Goal: Information Seeking & Learning: Learn about a topic

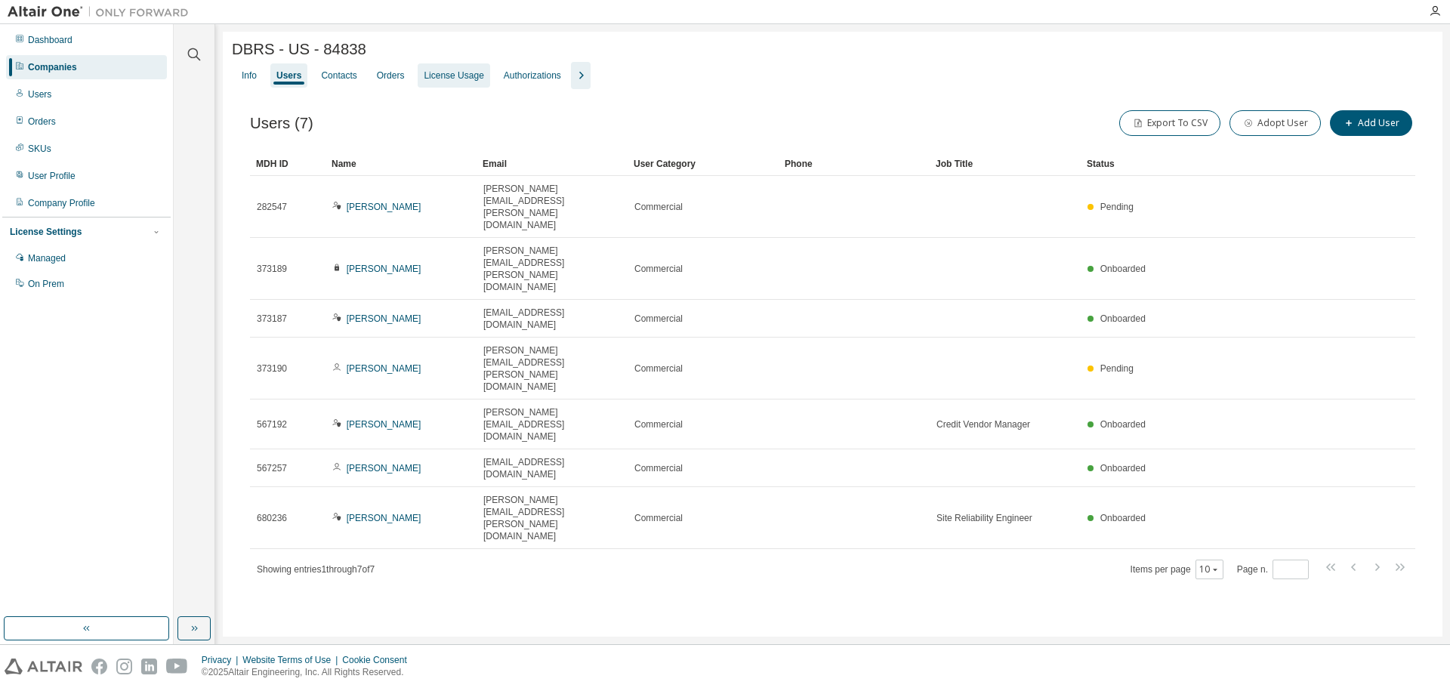
click at [469, 85] on div "License Usage" at bounding box center [454, 75] width 72 height 24
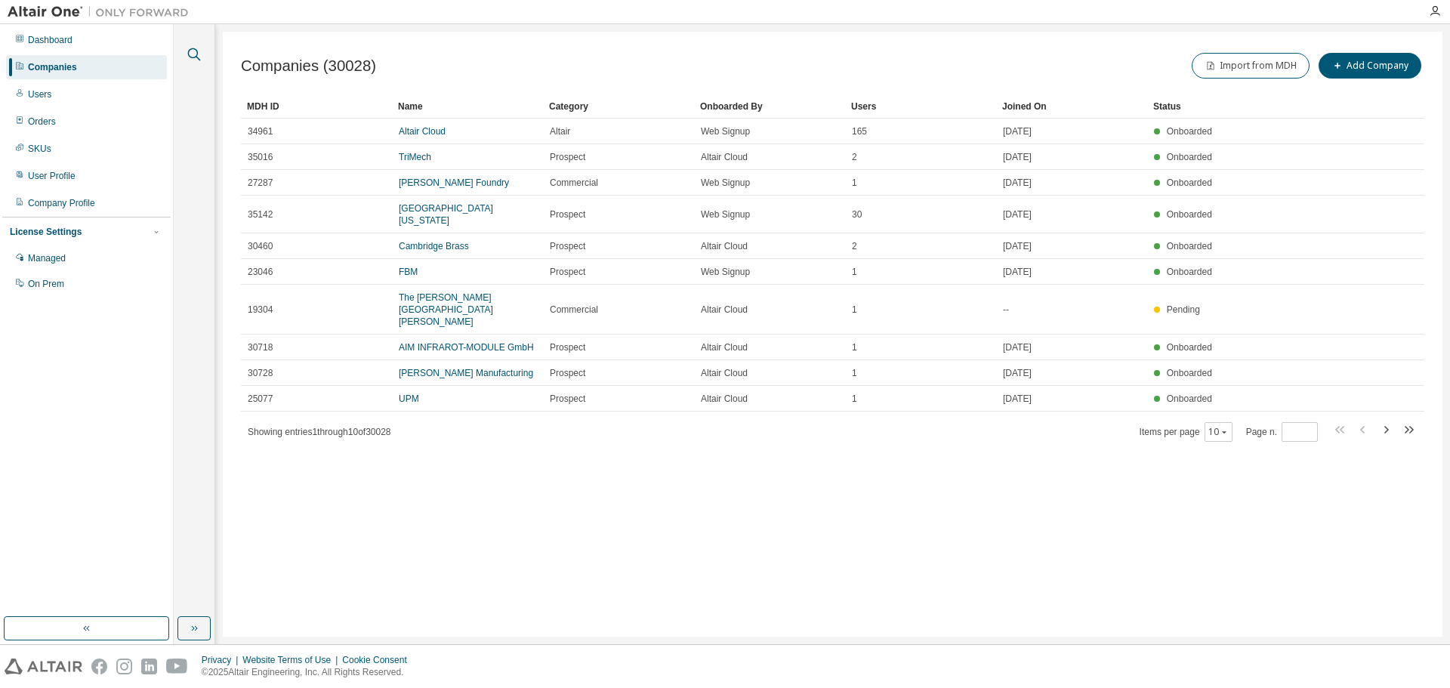
click at [198, 58] on icon "button" at bounding box center [194, 54] width 13 height 13
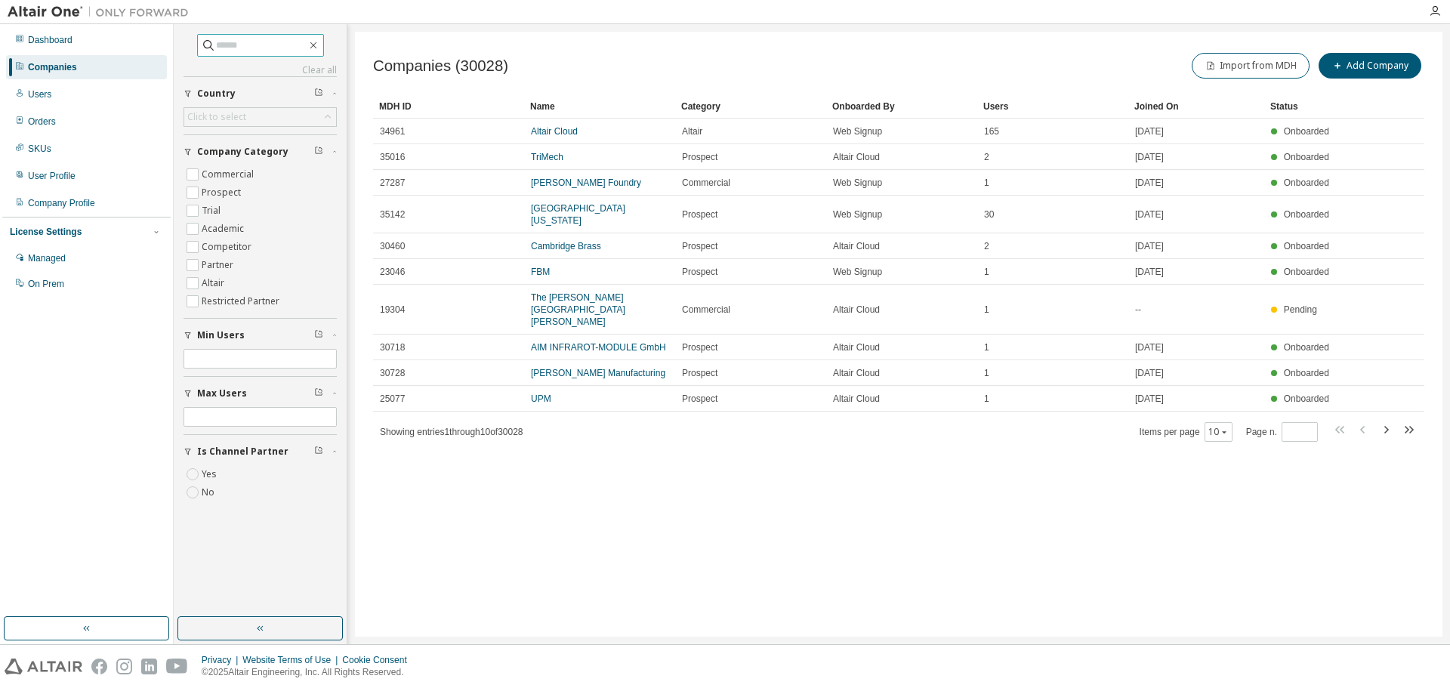
click at [235, 45] on input "text" at bounding box center [261, 45] width 91 height 15
paste input "********"
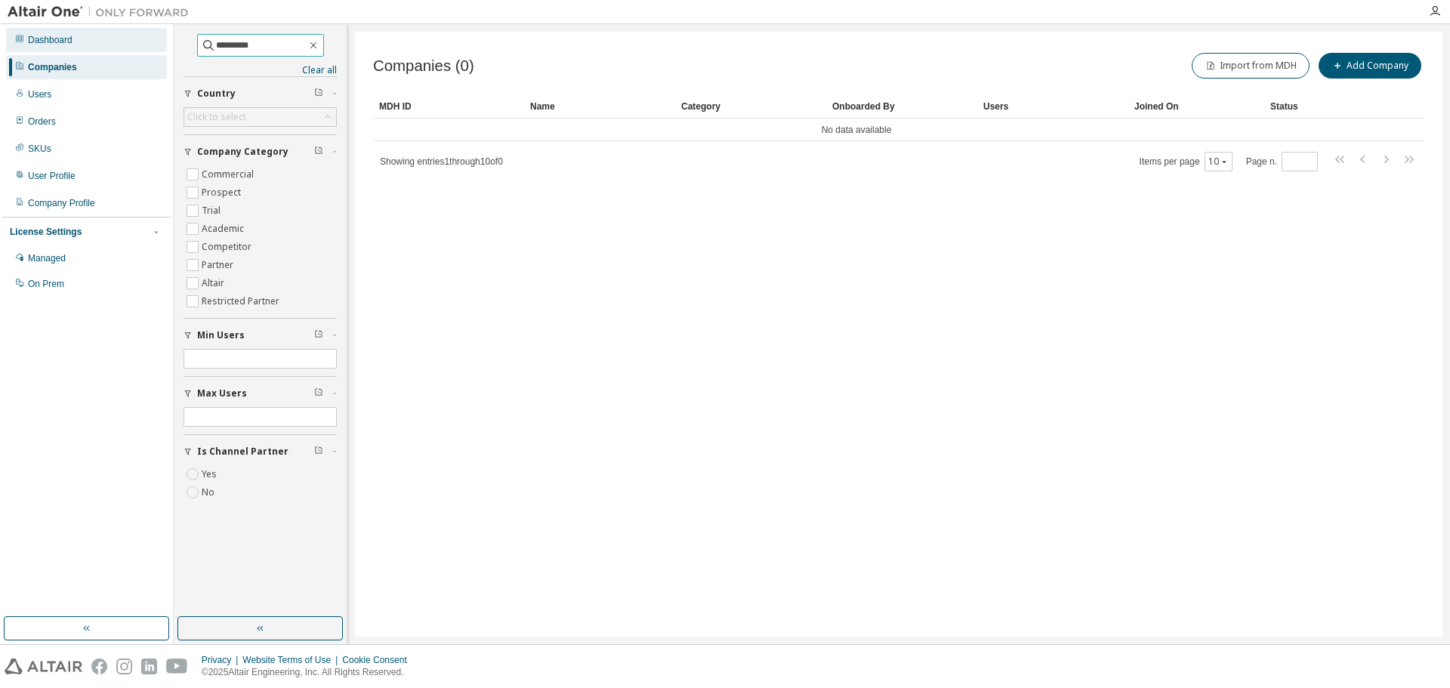
drag, startPoint x: 259, startPoint y: 40, endPoint x: 113, endPoint y: 38, distance: 145.7
click at [118, 37] on div "Dashboard Companies Users Orders SKUs User Profile Company Profile License Sett…" at bounding box center [725, 334] width 1450 height 620
drag, startPoint x: 254, startPoint y: 43, endPoint x: 134, endPoint y: 40, distance: 119.3
click at [134, 40] on div "Dashboard Companies Users Orders SKUs User Profile Company Profile License Sett…" at bounding box center [725, 334] width 1450 height 620
type input "****"
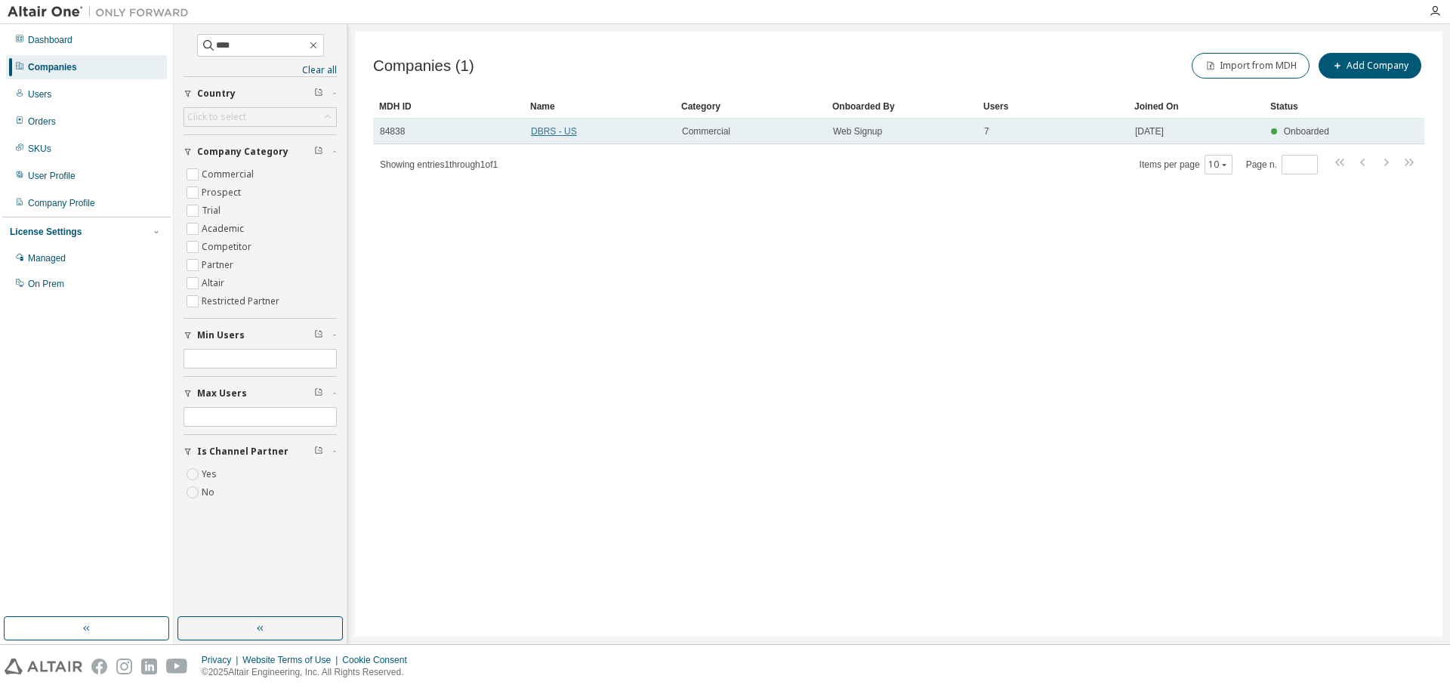
click at [550, 132] on link "DBRS - US" at bounding box center [554, 131] width 46 height 11
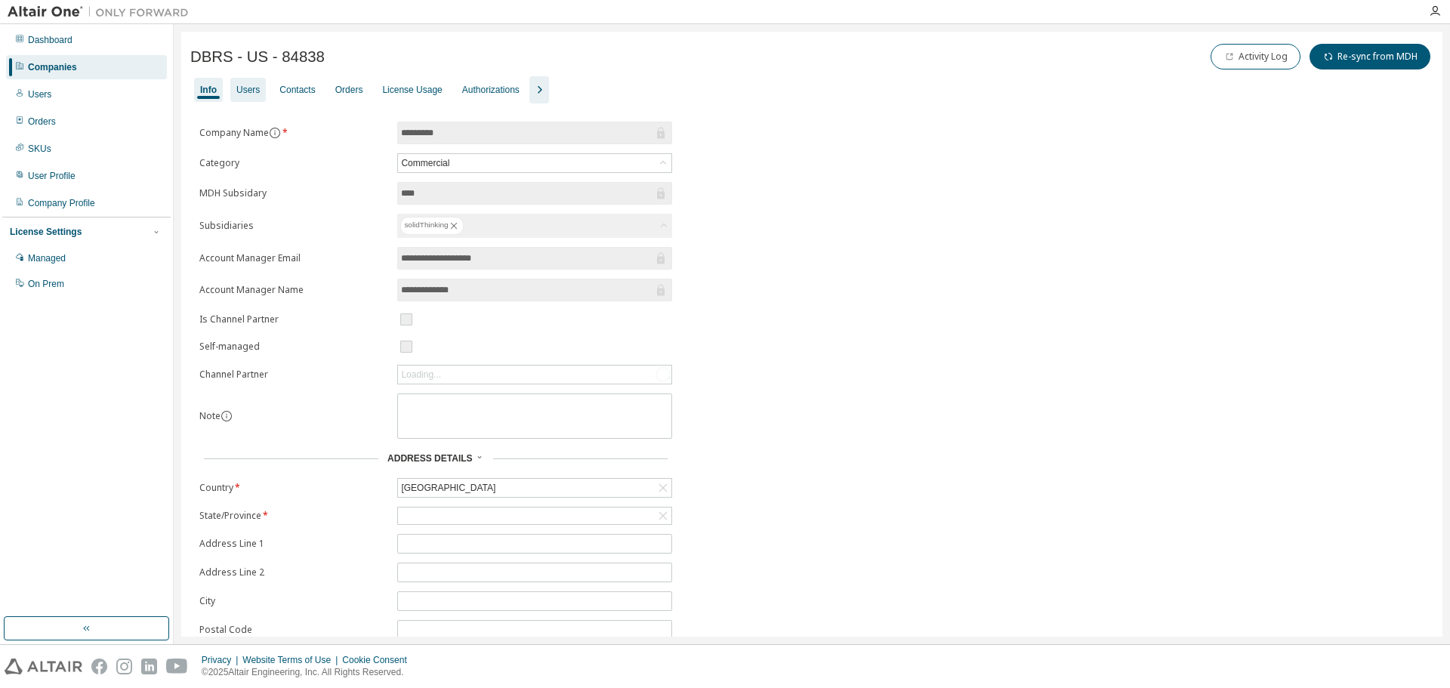
click at [253, 88] on div "Users" at bounding box center [247, 90] width 23 height 12
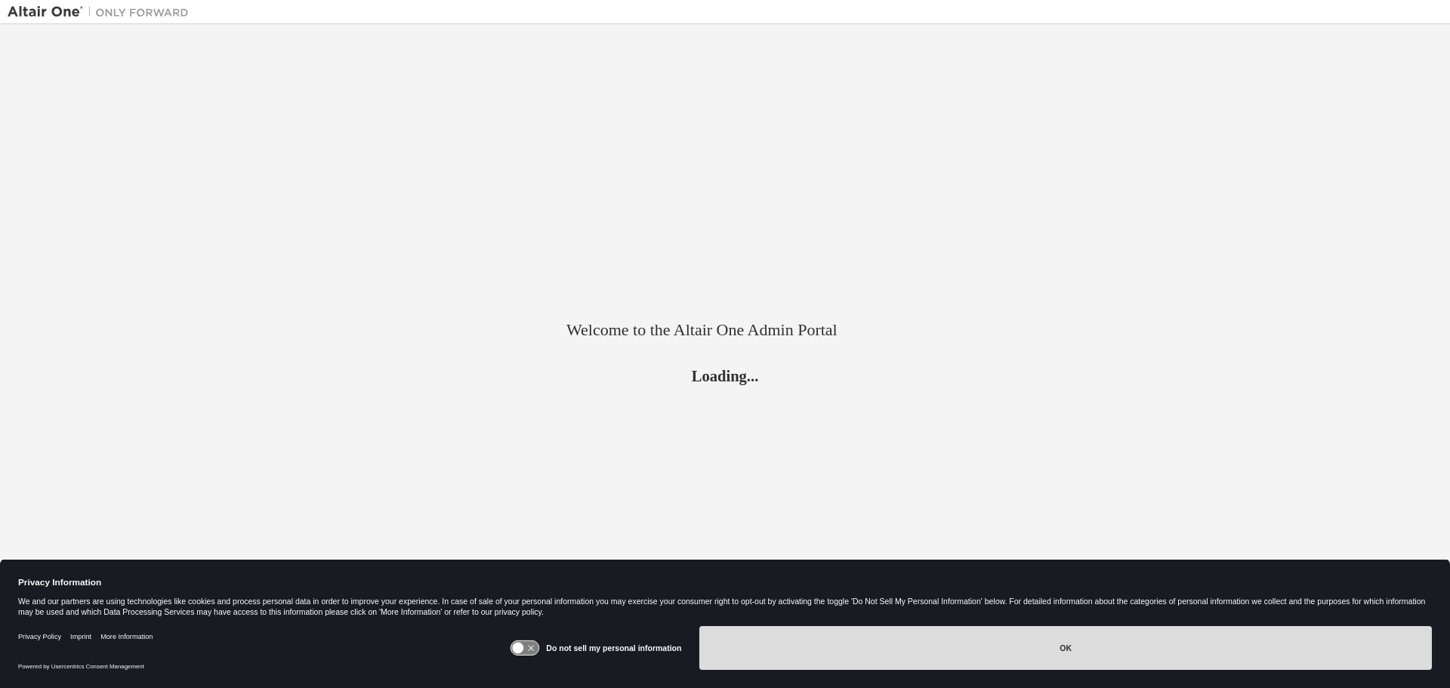
click at [1081, 652] on button "OK" at bounding box center [1065, 648] width 732 height 44
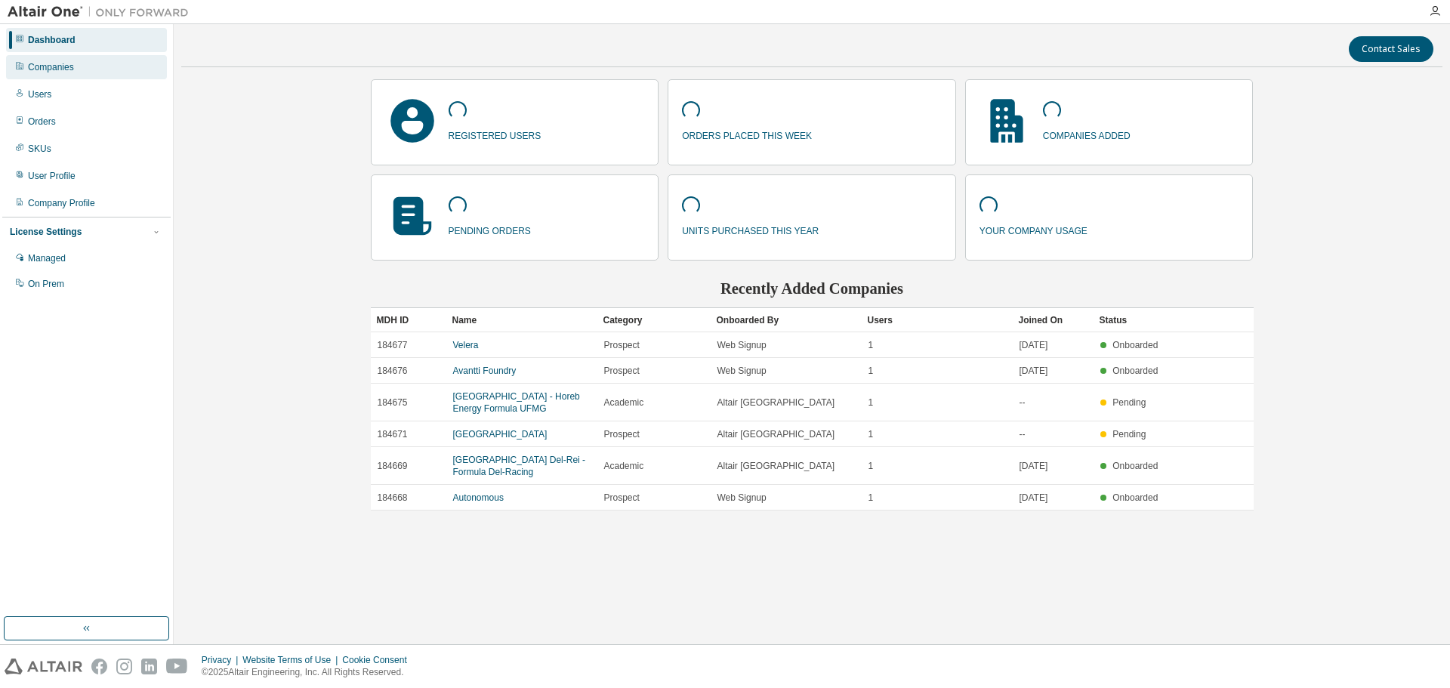
click at [66, 69] on div "Companies" at bounding box center [51, 67] width 46 height 12
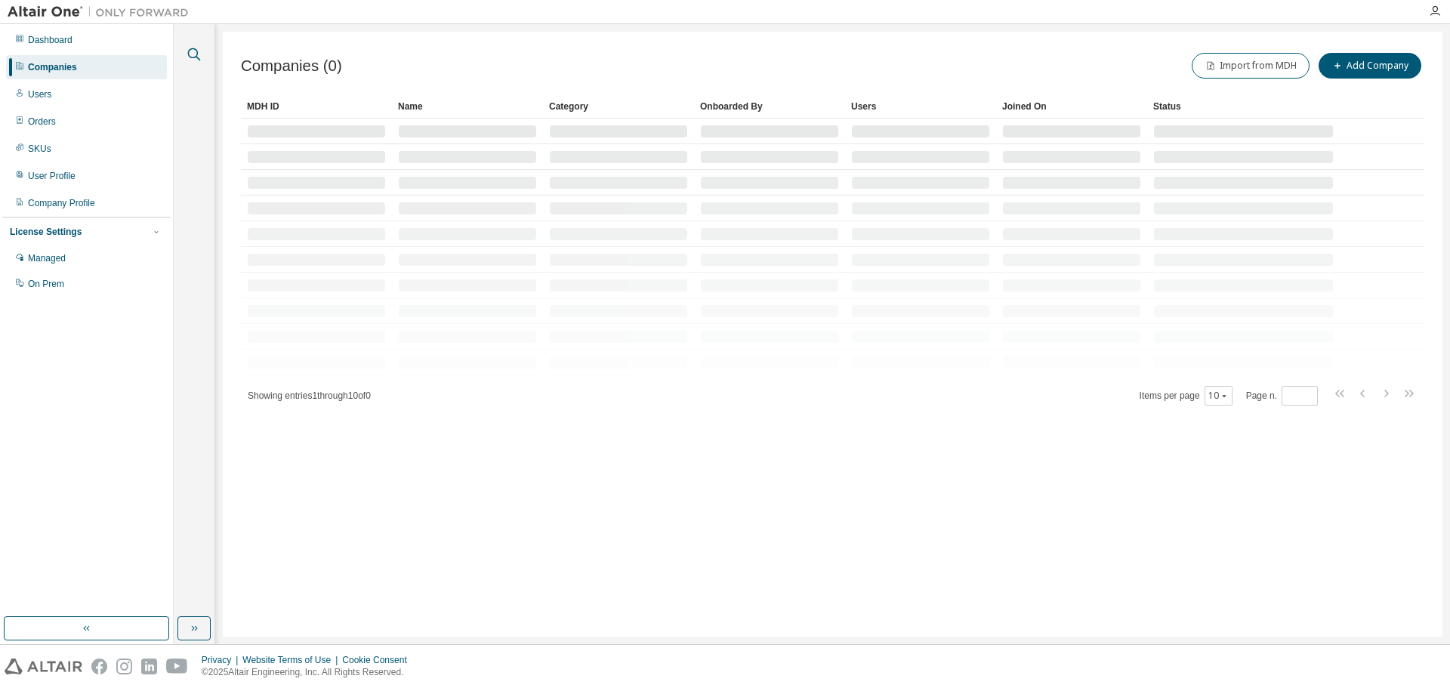
click at [192, 55] on icon "button" at bounding box center [194, 54] width 18 height 18
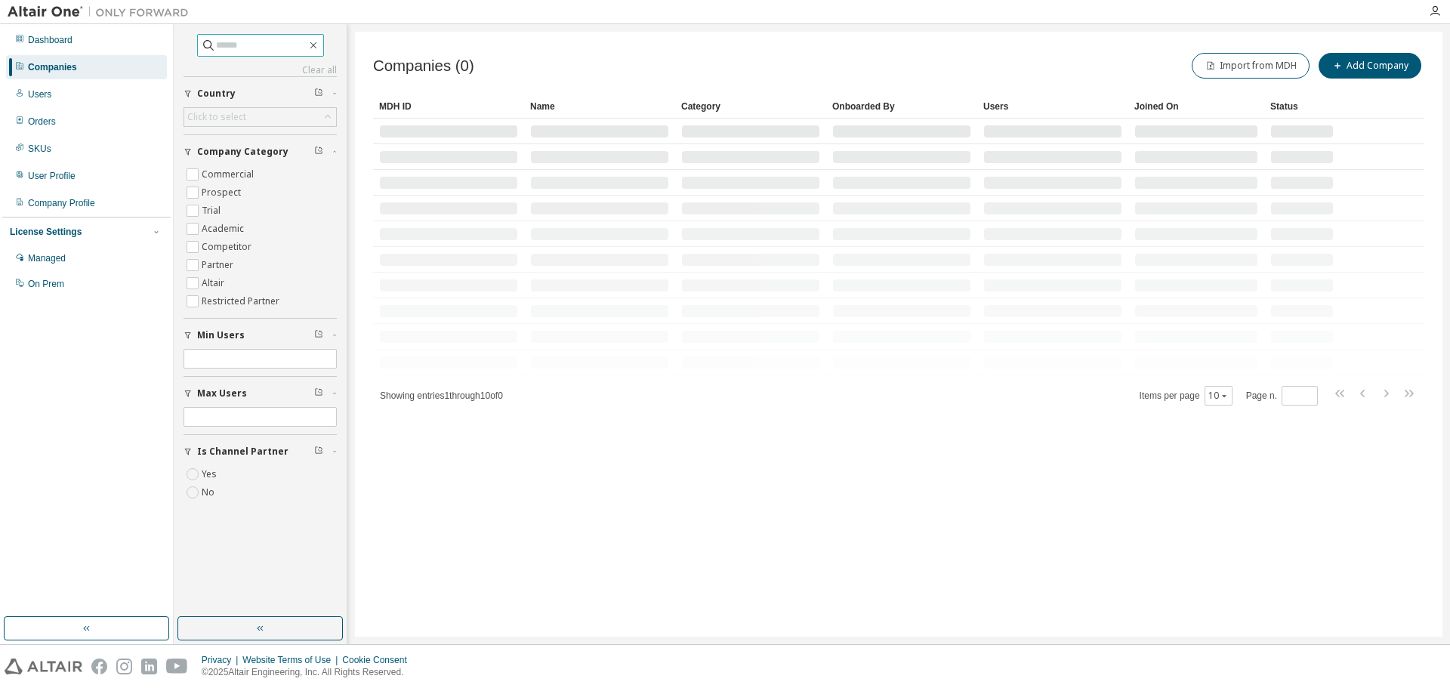
drag, startPoint x: 249, startPoint y: 47, endPoint x: 347, endPoint y: 8, distance: 105.4
click at [299, 40] on input "text" at bounding box center [261, 45] width 91 height 15
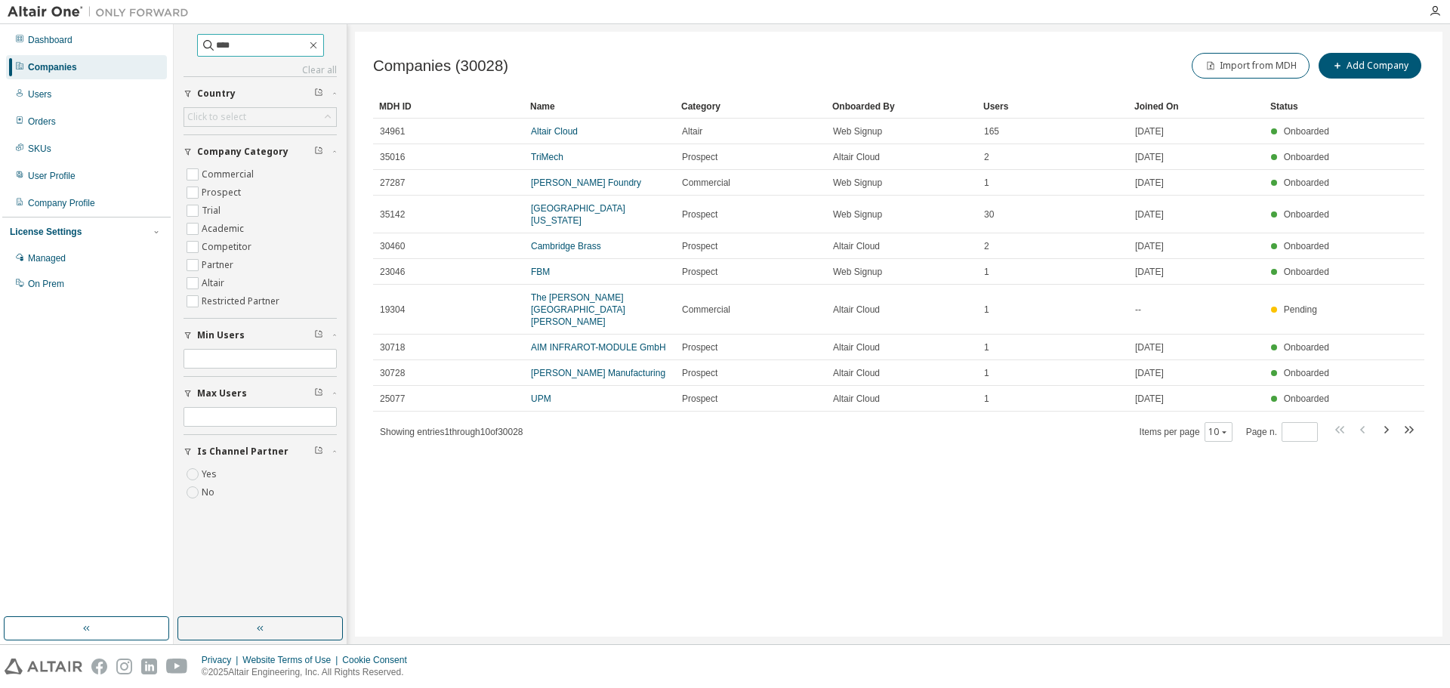
type input "****"
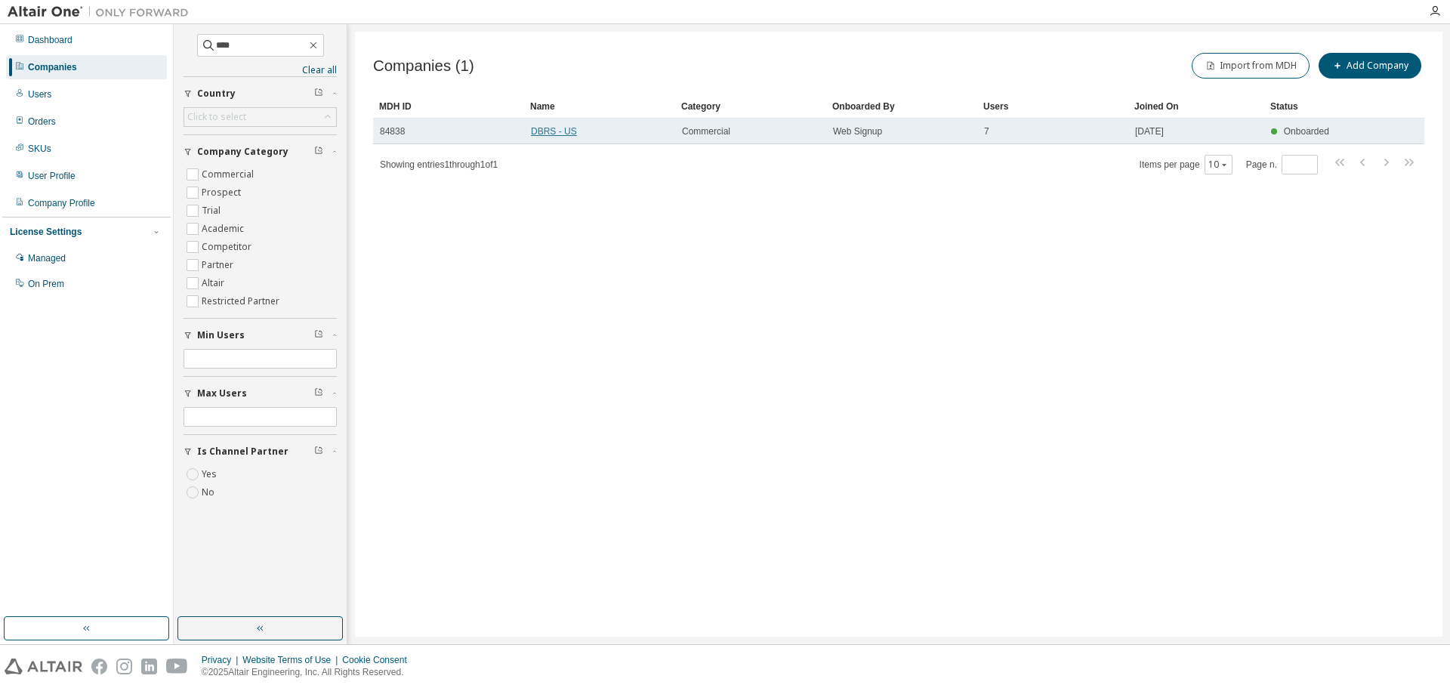
click at [547, 126] on link "DBRS - US" at bounding box center [554, 131] width 46 height 11
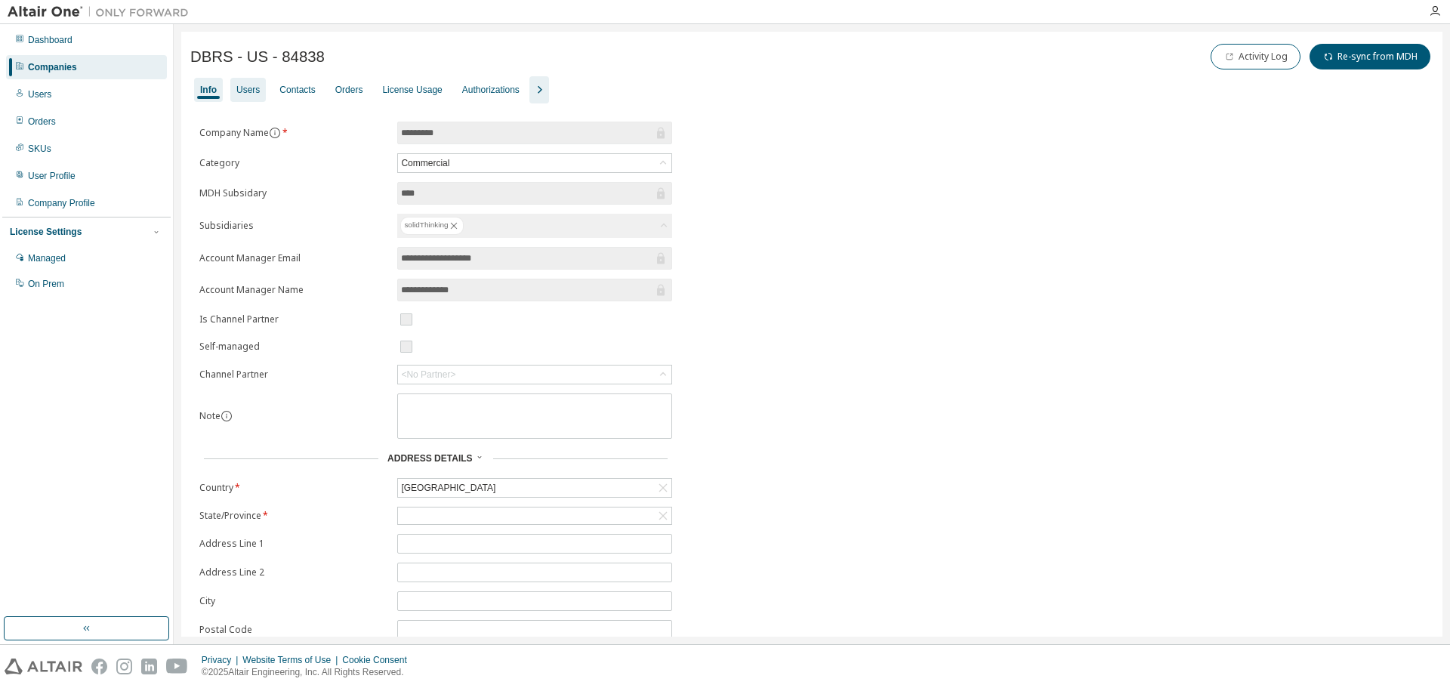
click at [257, 90] on div "Users" at bounding box center [247, 90] width 23 height 12
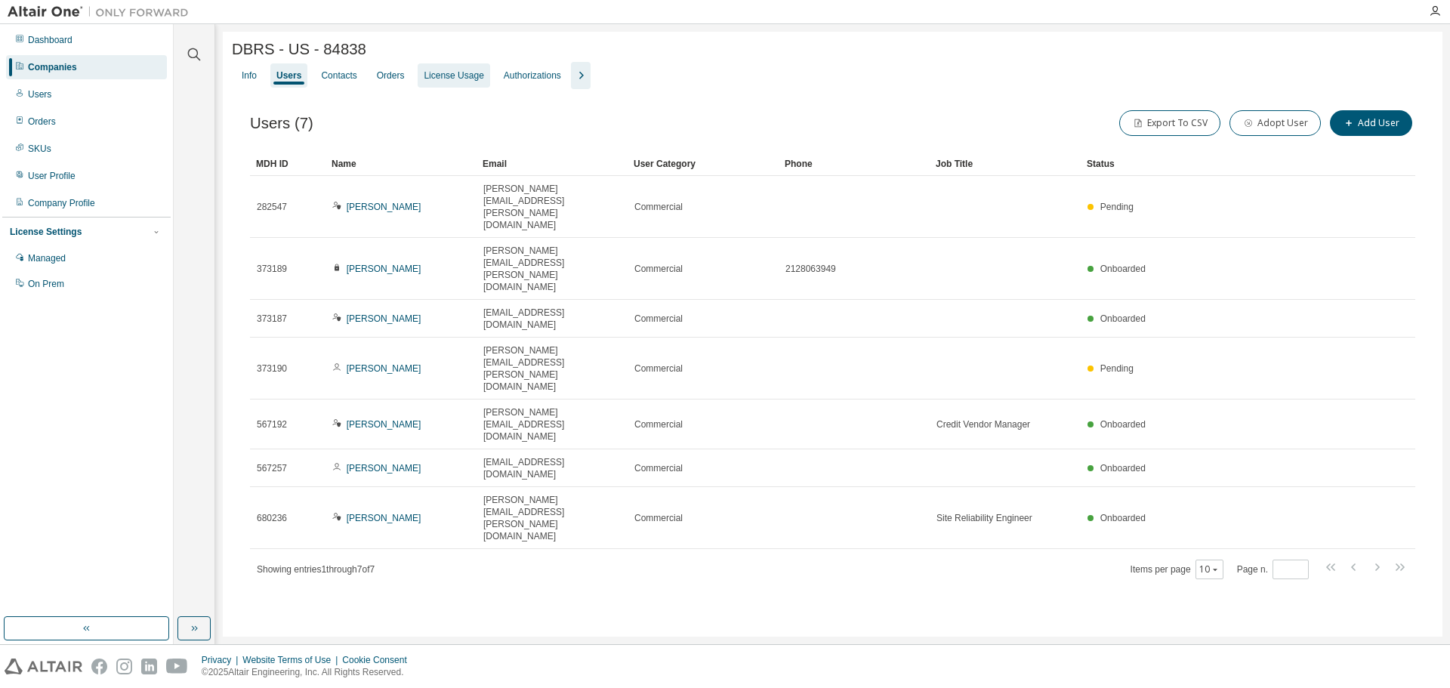
click at [439, 79] on div "License Usage" at bounding box center [454, 75] width 60 height 12
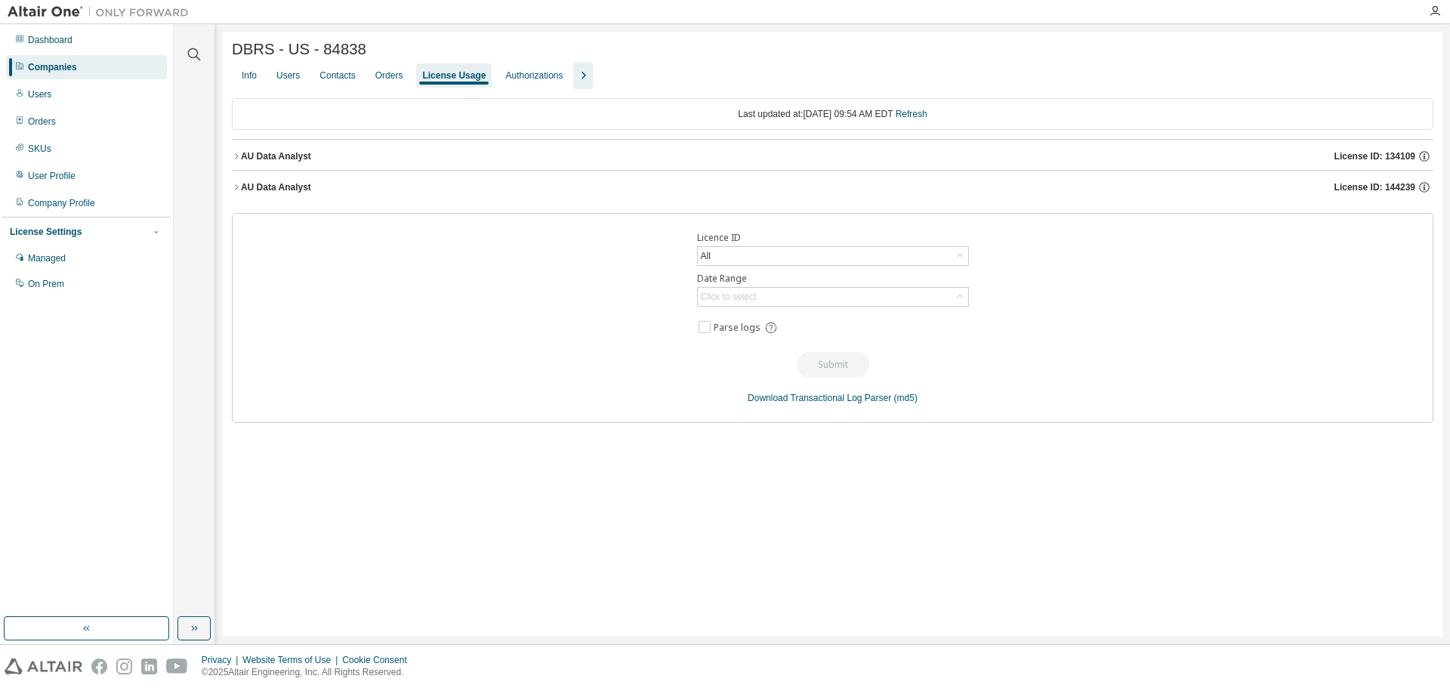
click at [288, 193] on div "AU Data Analyst" at bounding box center [276, 187] width 70 height 12
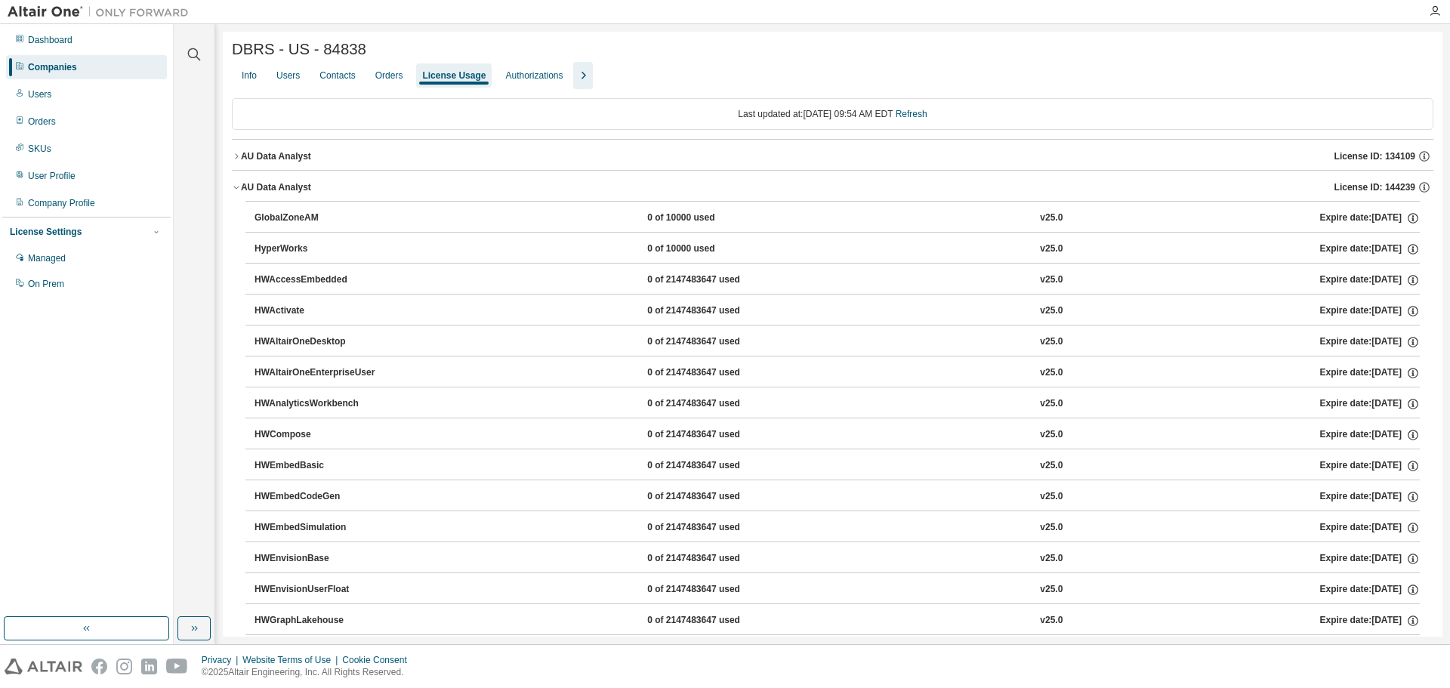
click at [287, 162] on div "AU Data Analyst" at bounding box center [276, 156] width 70 height 12
click at [310, 194] on div "HyperWorks" at bounding box center [322, 187] width 136 height 14
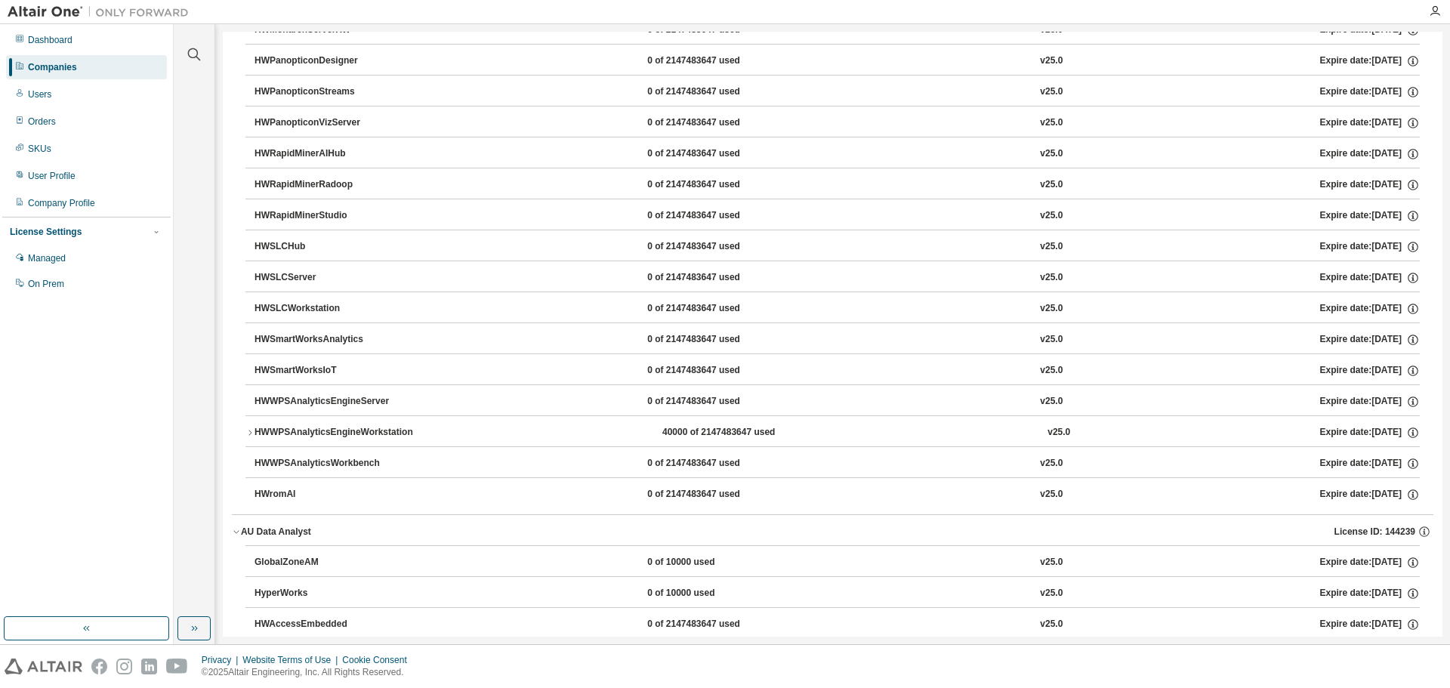
scroll to position [1208, 0]
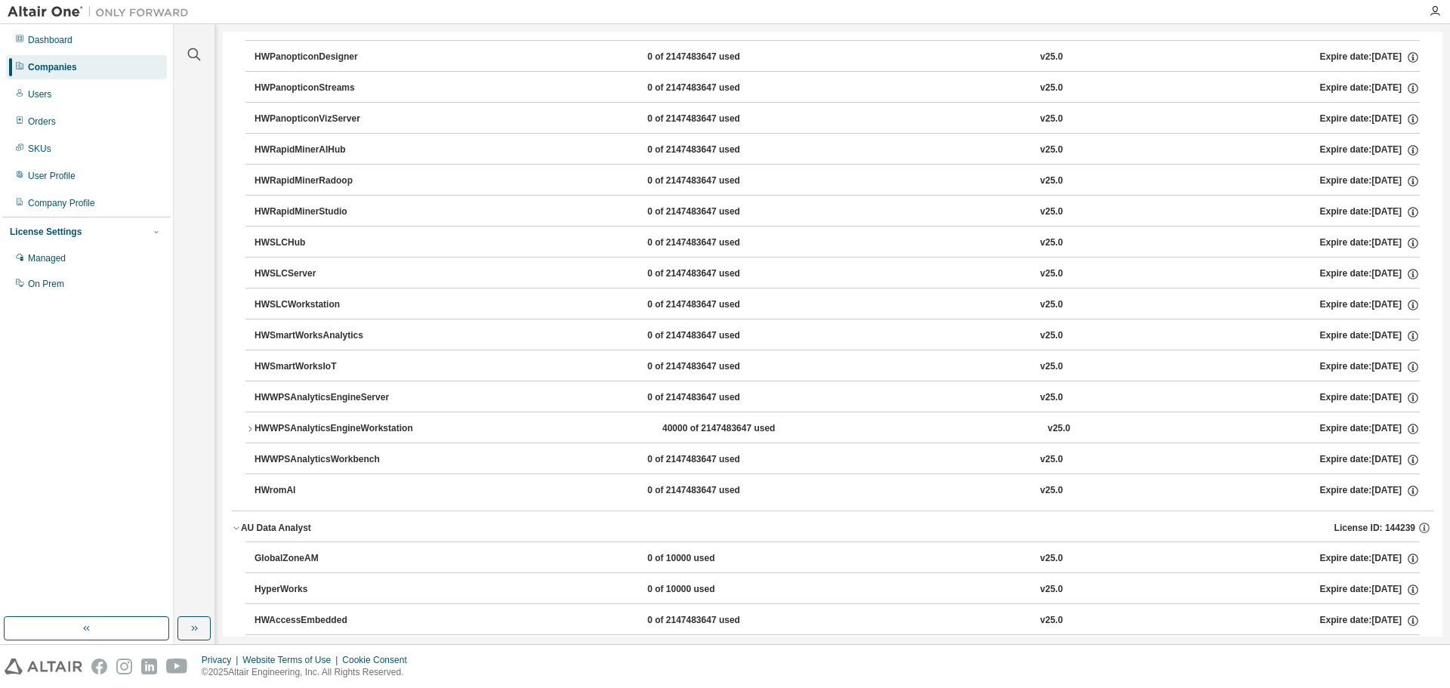
click at [252, 433] on icon "button" at bounding box center [249, 428] width 9 height 9
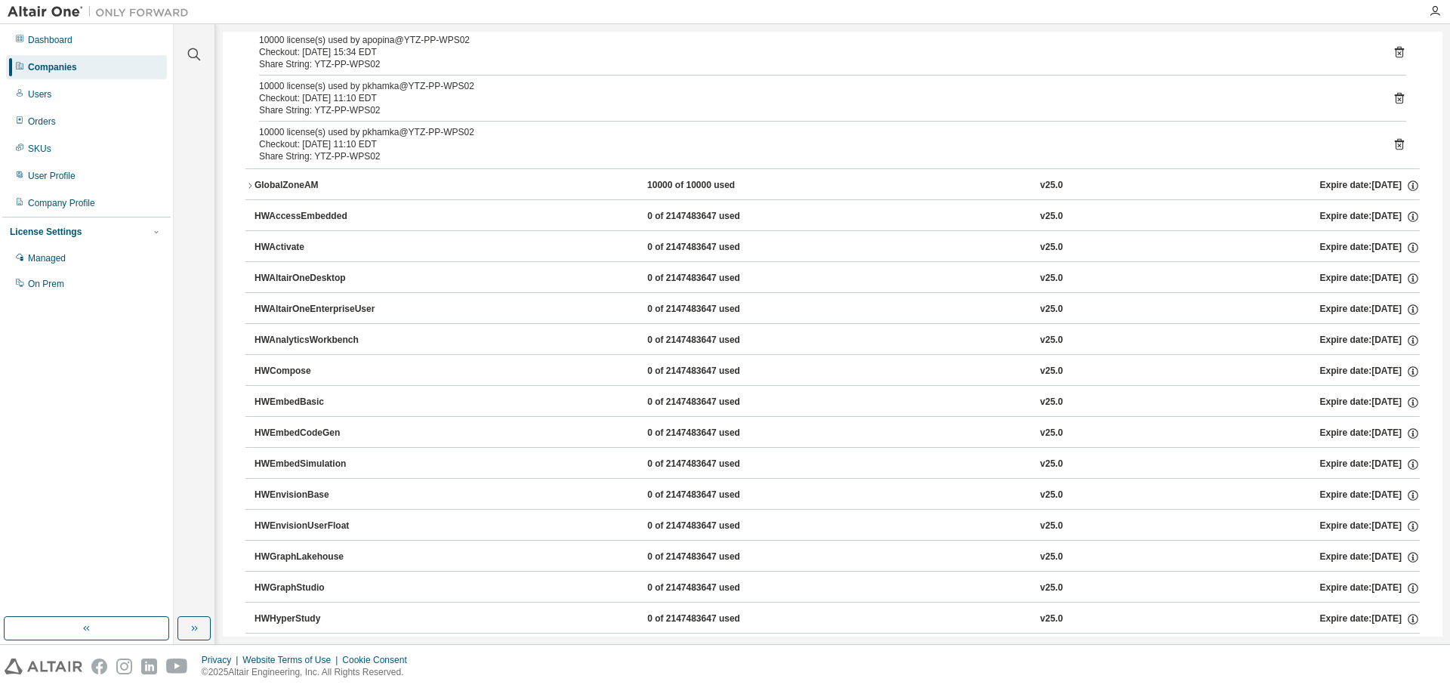
scroll to position [0, 0]
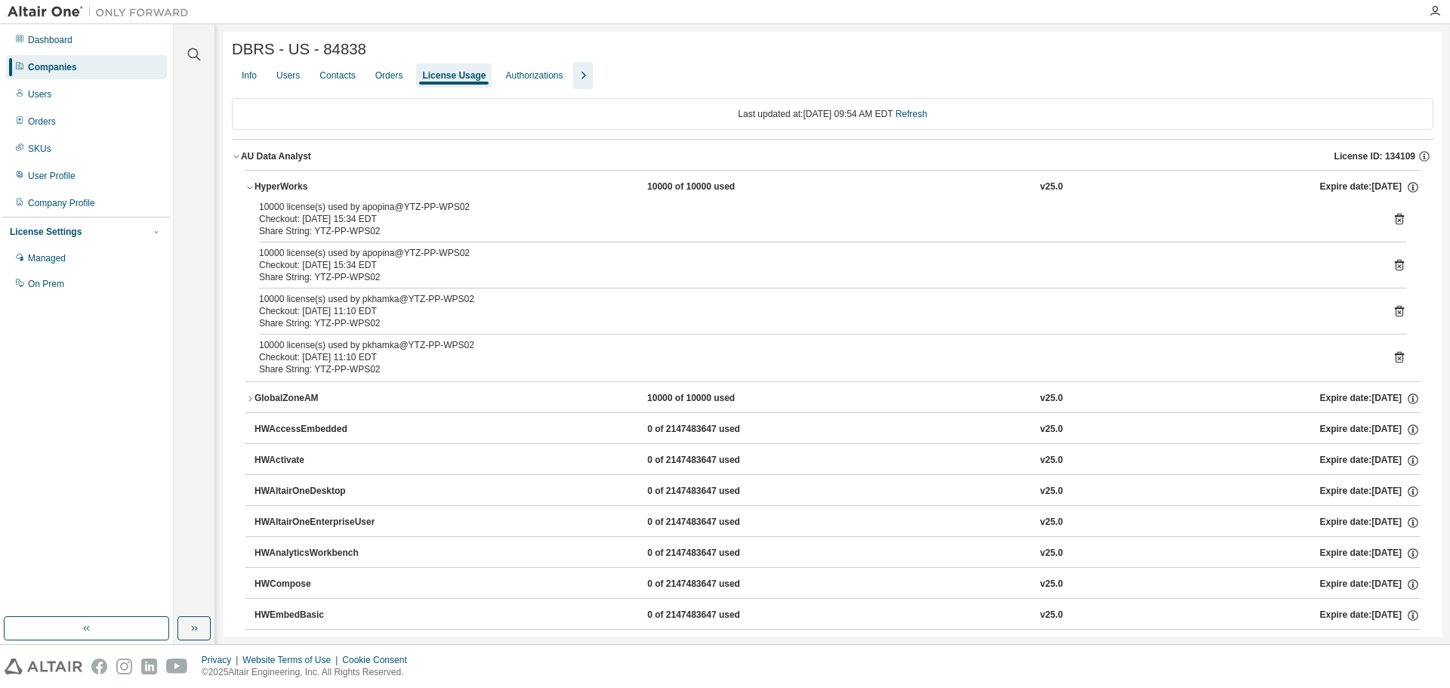
click at [236, 161] on icon "button" at bounding box center [236, 156] width 9 height 9
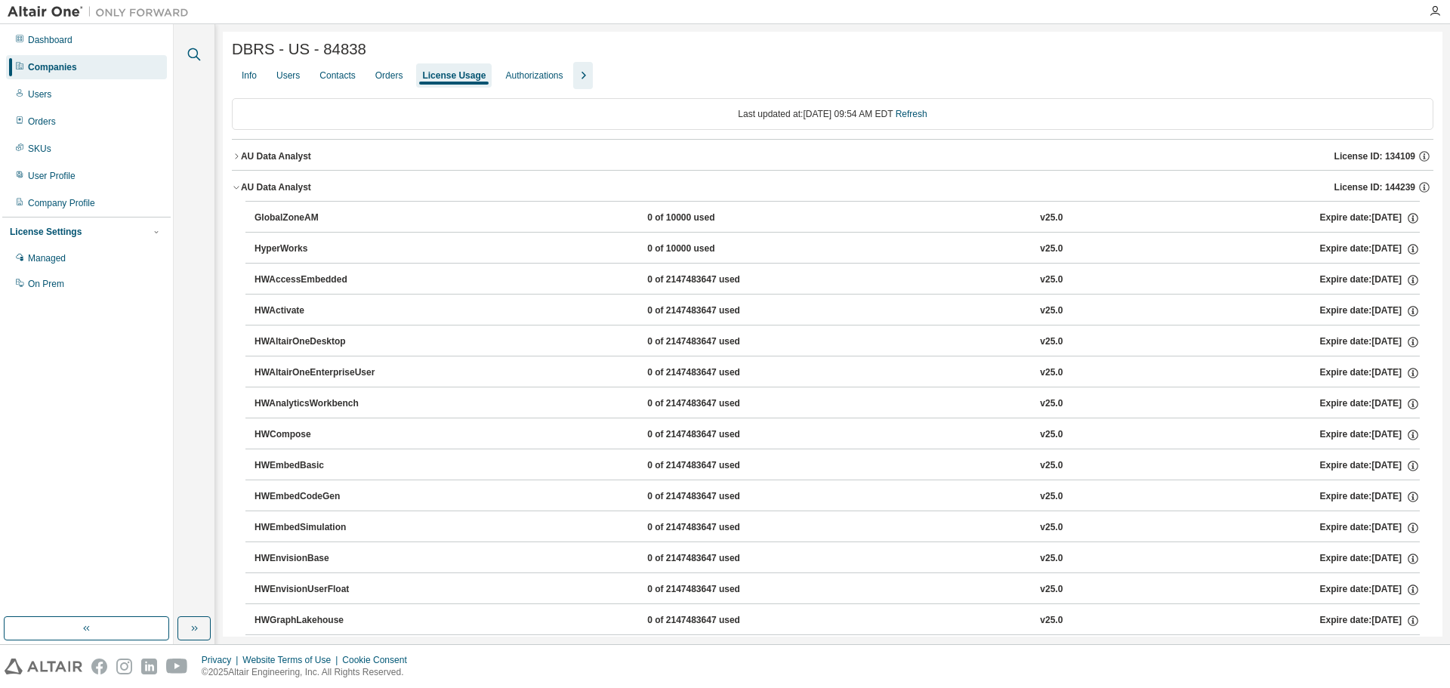
click at [190, 59] on icon "button" at bounding box center [194, 54] width 18 height 18
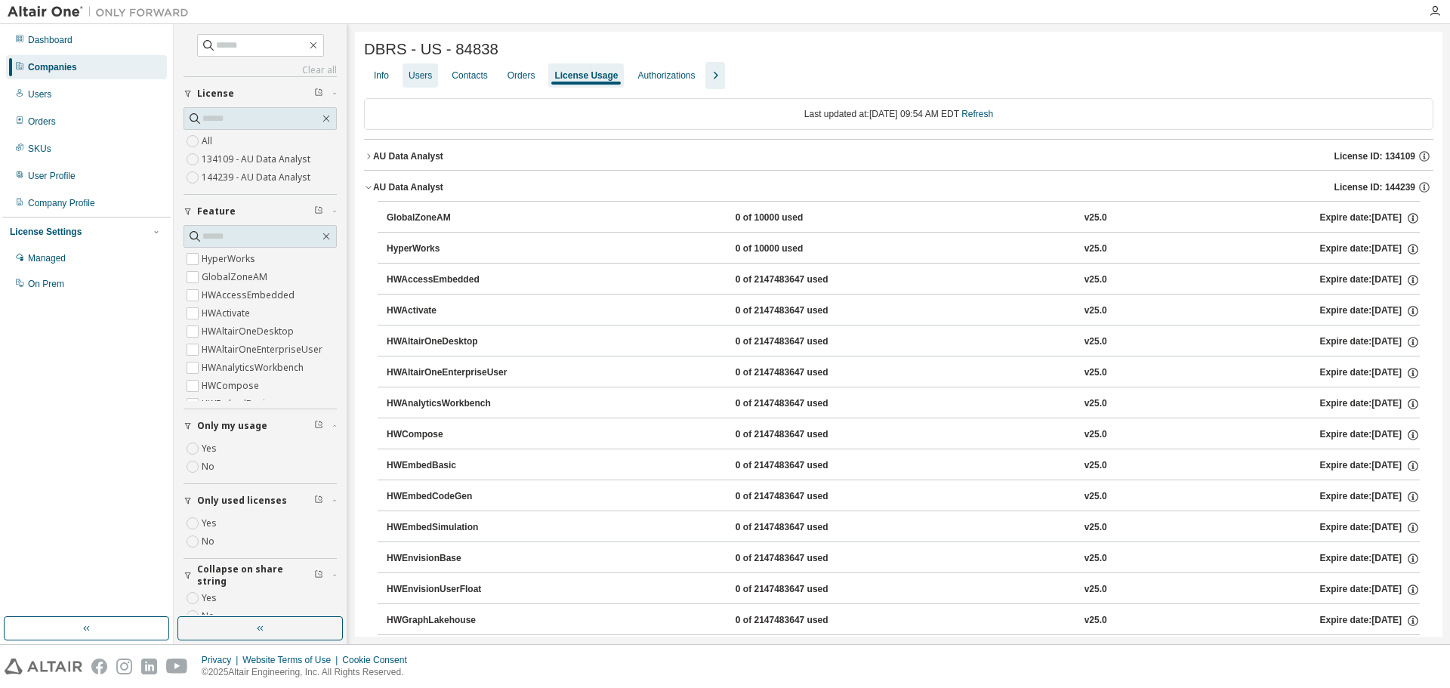
click at [420, 78] on div "Users" at bounding box center [419, 75] width 23 height 12
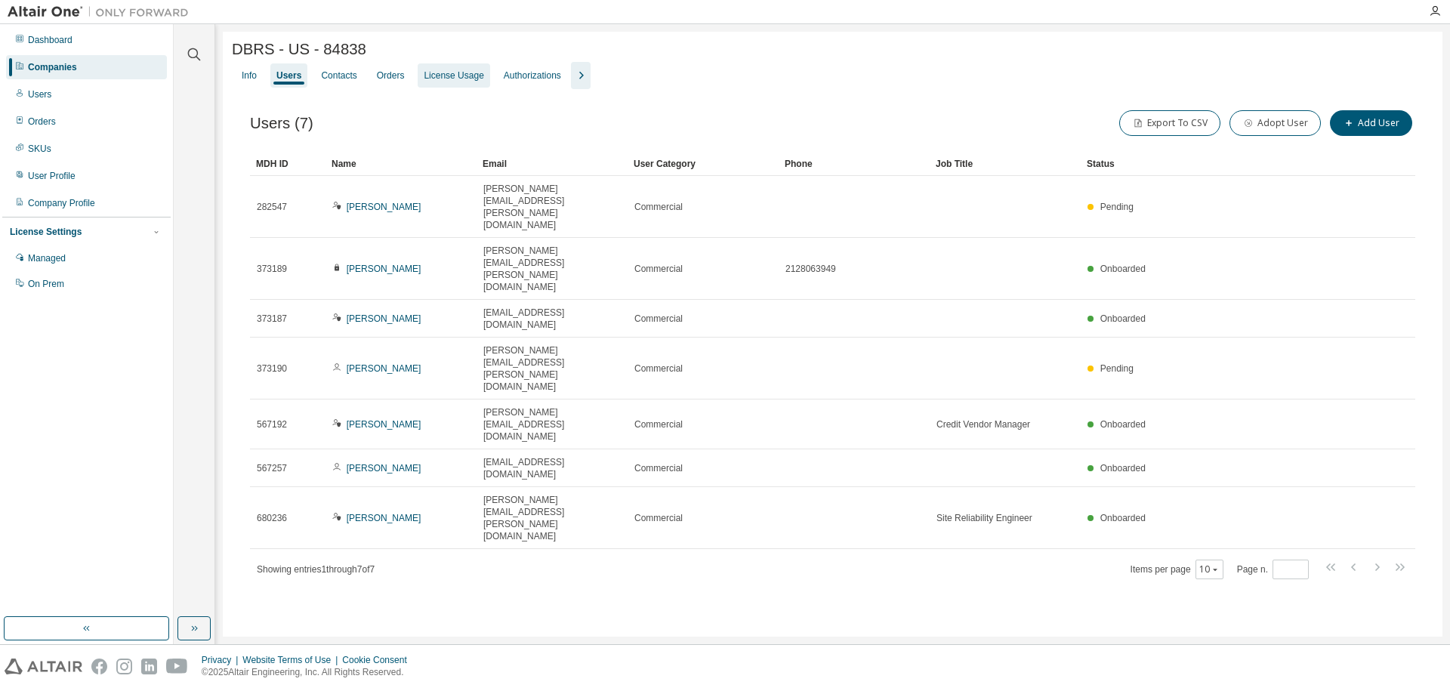
click at [451, 85] on div "License Usage" at bounding box center [454, 75] width 72 height 24
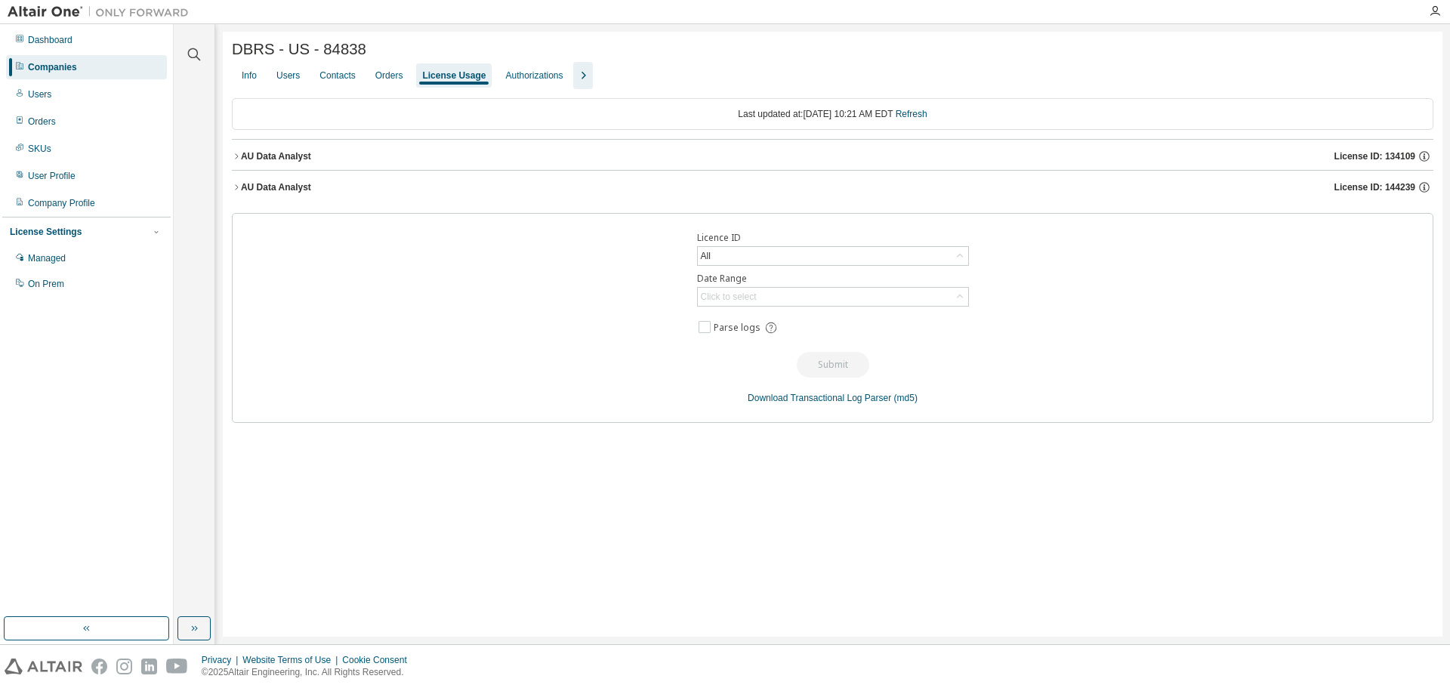
click at [271, 187] on div "AU Data Analyst" at bounding box center [276, 187] width 70 height 12
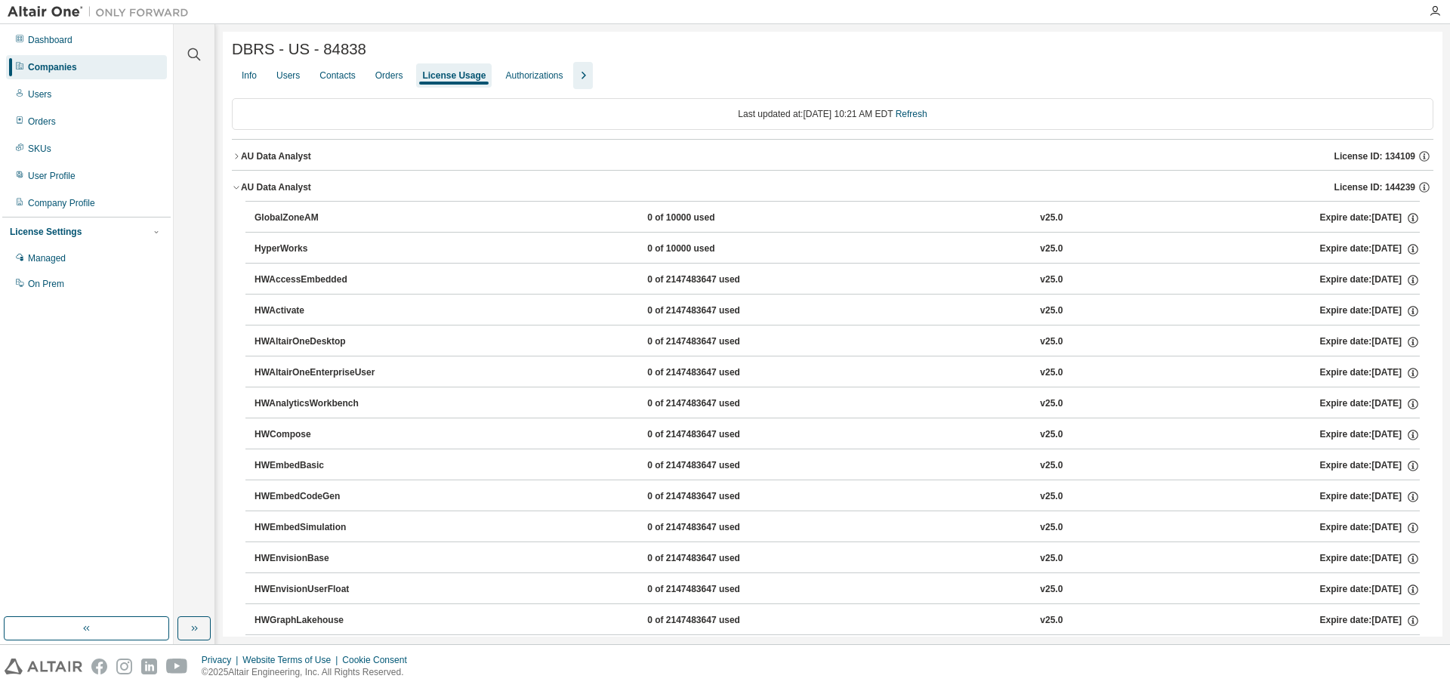
click at [283, 159] on div "AU Data Analyst" at bounding box center [276, 156] width 70 height 12
click at [281, 183] on div "HyperWorks" at bounding box center [322, 187] width 136 height 14
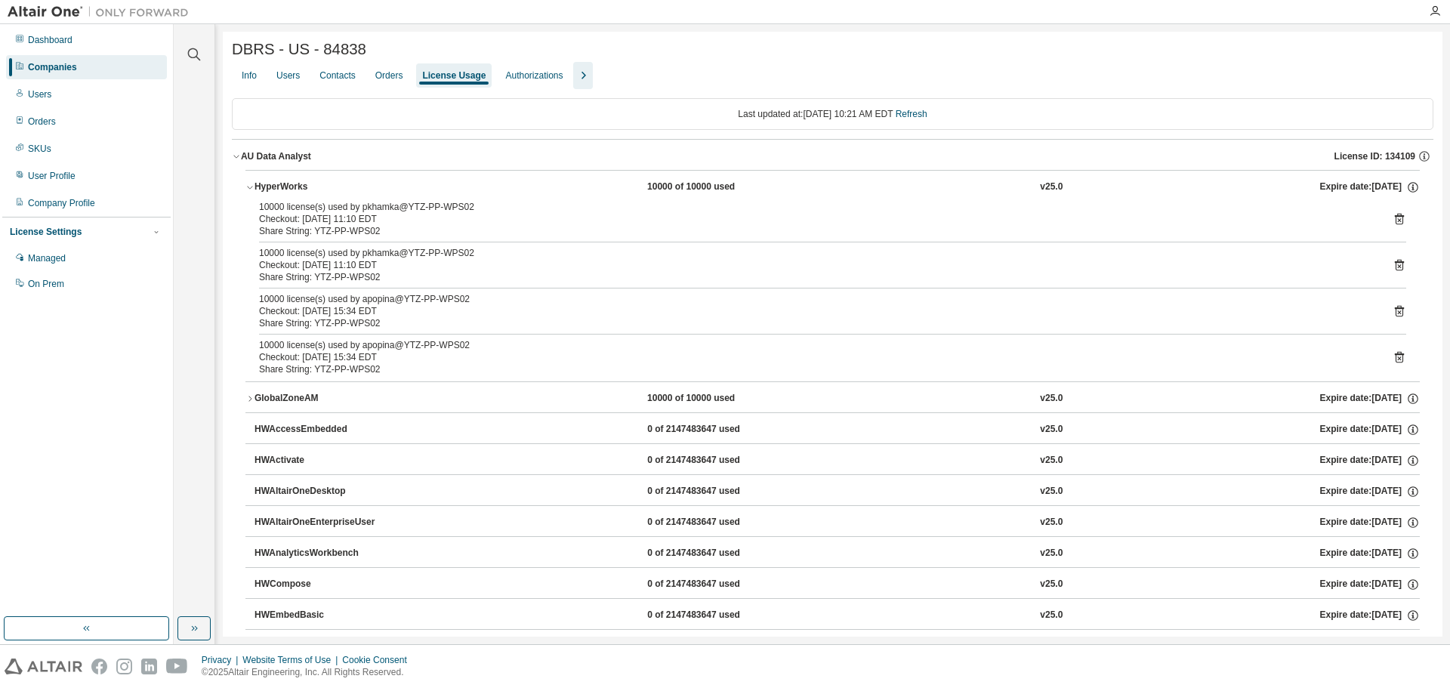
drag, startPoint x: 54, startPoint y: 0, endPoint x: 112, endPoint y: 227, distance: 234.4
click at [119, 297] on div "Dashboard Companies Users Orders SKUs User Profile Company Profile License Sett…" at bounding box center [86, 320] width 168 height 588
click at [57, 39] on div "Dashboard" at bounding box center [50, 40] width 45 height 12
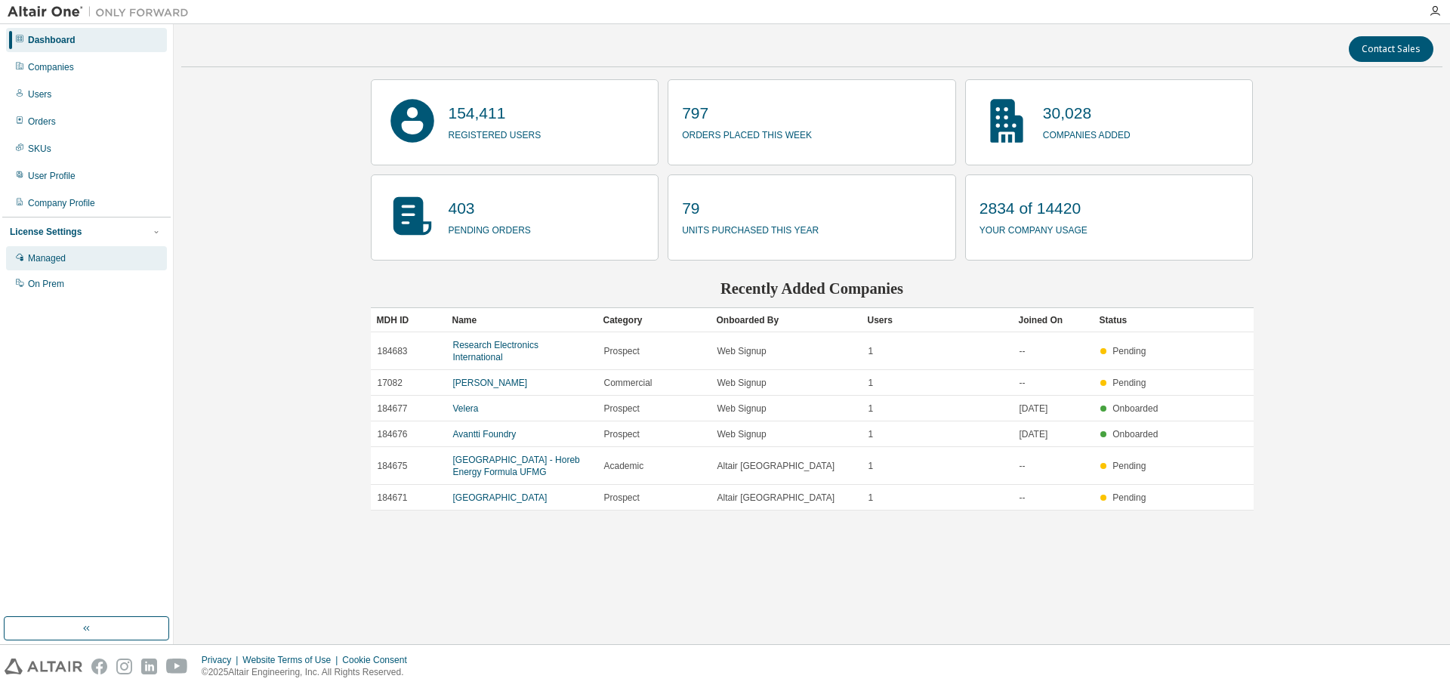
click at [72, 267] on div "Managed" at bounding box center [86, 258] width 161 height 24
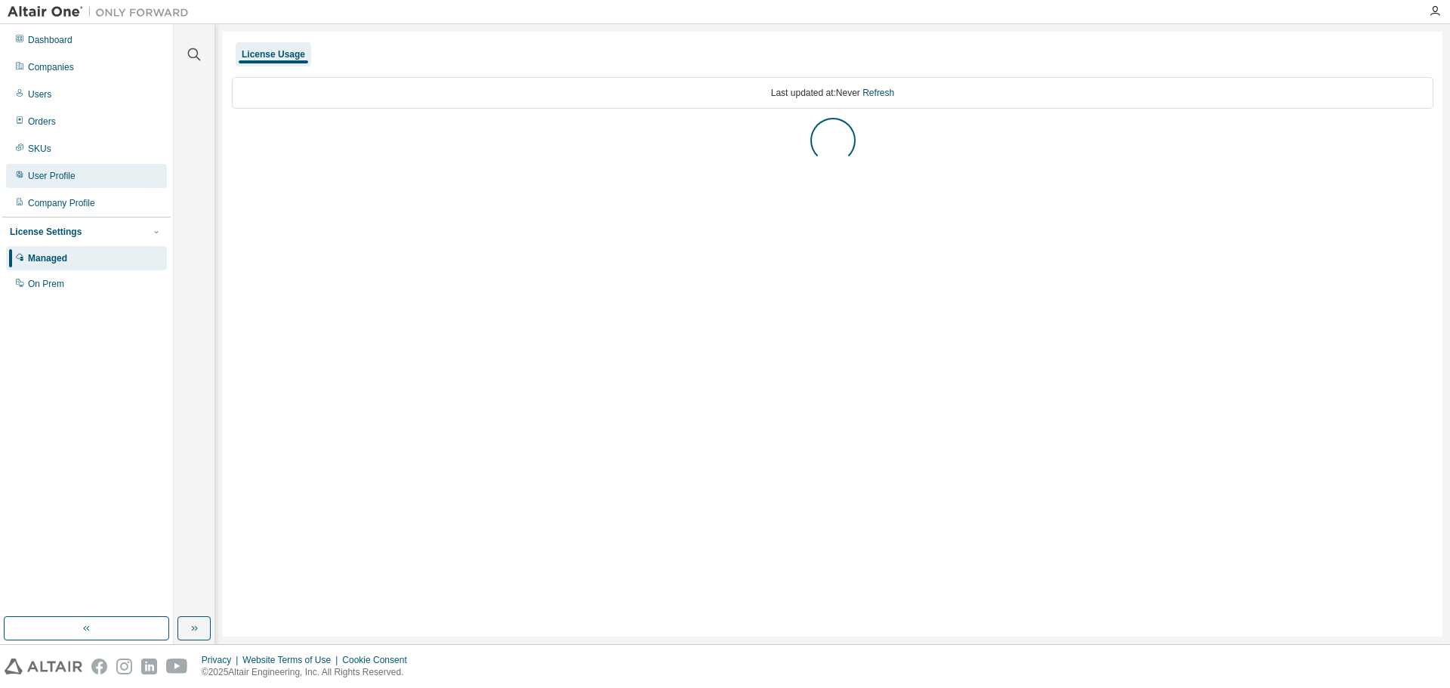
click at [35, 174] on div "User Profile" at bounding box center [52, 176] width 48 height 12
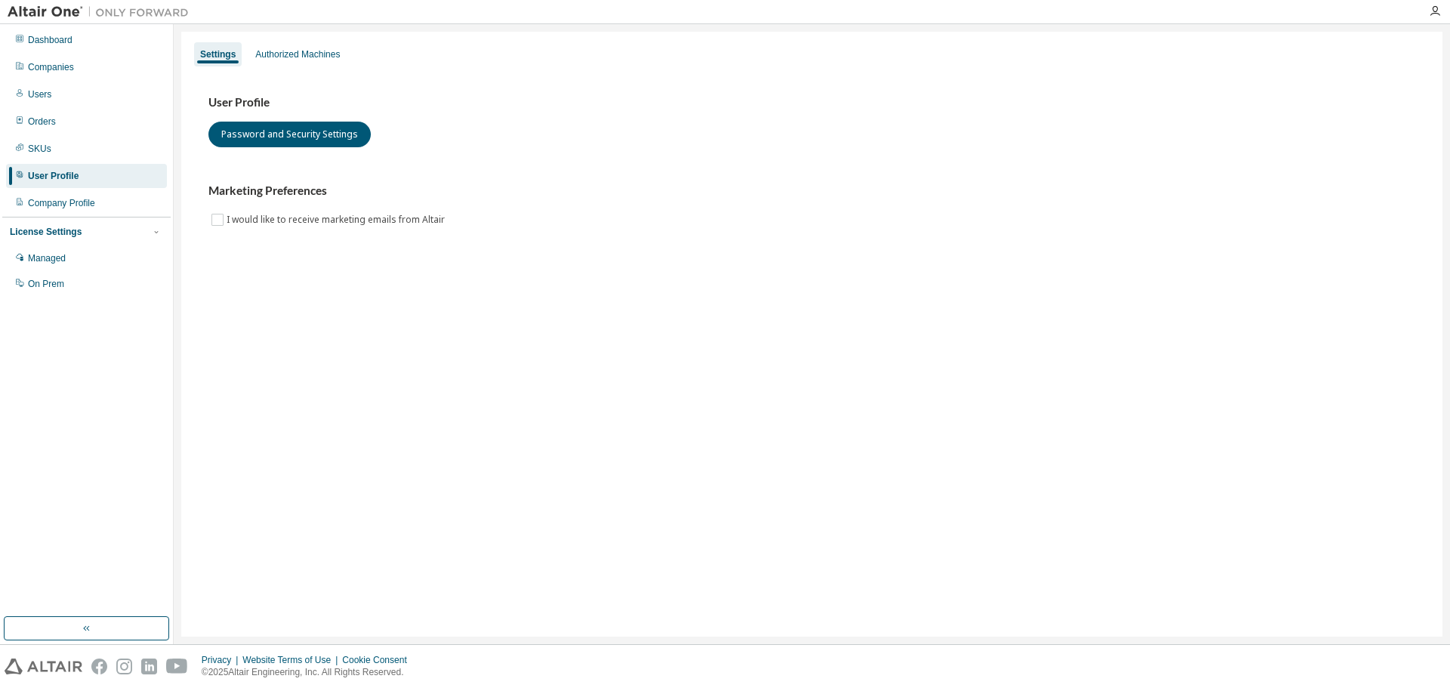
click at [35, 174] on div "User Profile" at bounding box center [53, 176] width 51 height 12
click at [1435, 9] on icon "button" at bounding box center [1435, 11] width 12 height 12
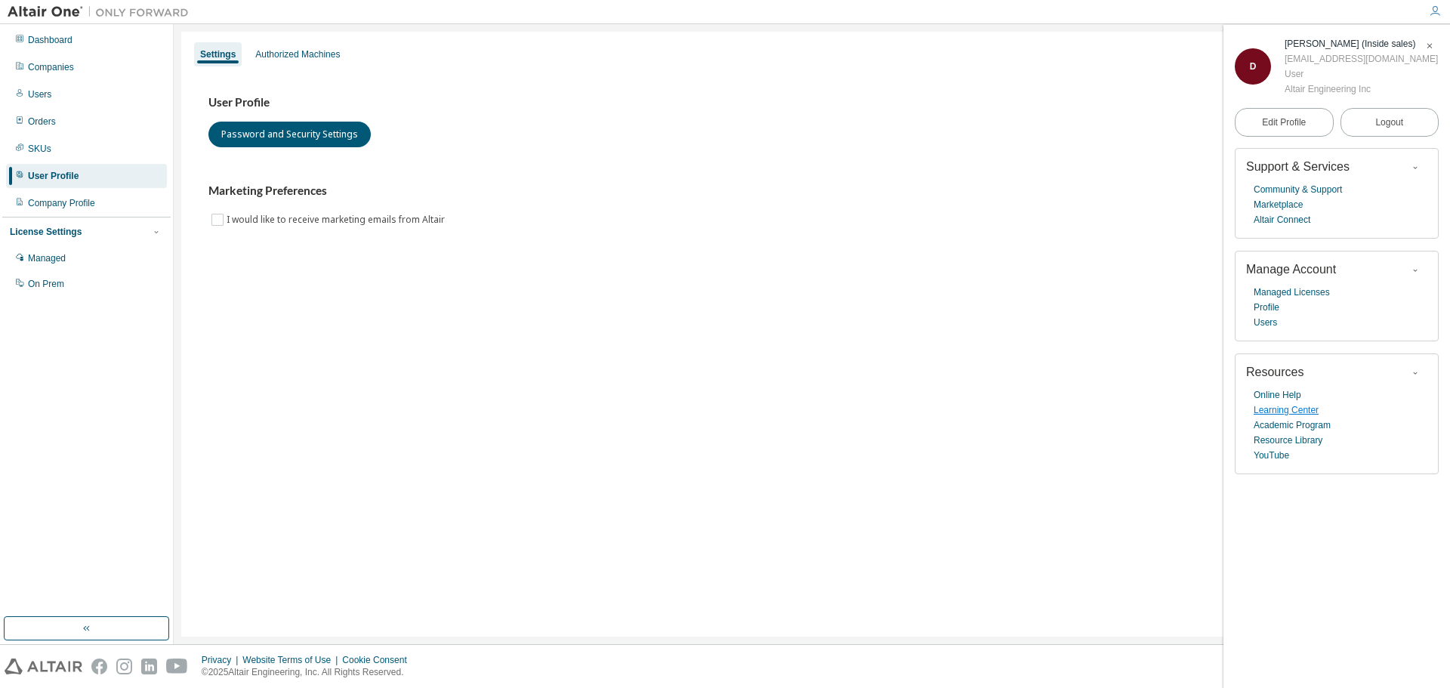
click at [1302, 411] on link "Learning Center" at bounding box center [1285, 409] width 65 height 15
